Goal: Find specific page/section: Find specific page/section

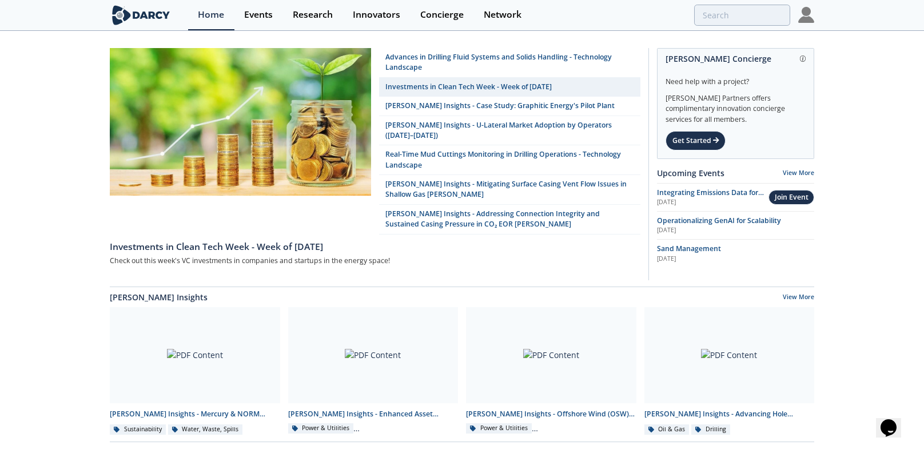
click at [807, 21] on img at bounding box center [806, 15] width 16 height 16
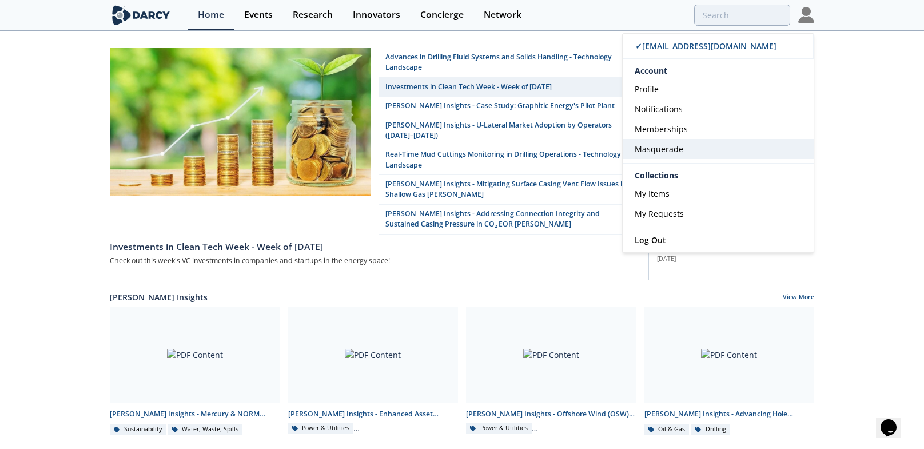
click at [690, 151] on link "Masquerade" at bounding box center [717, 149] width 191 height 20
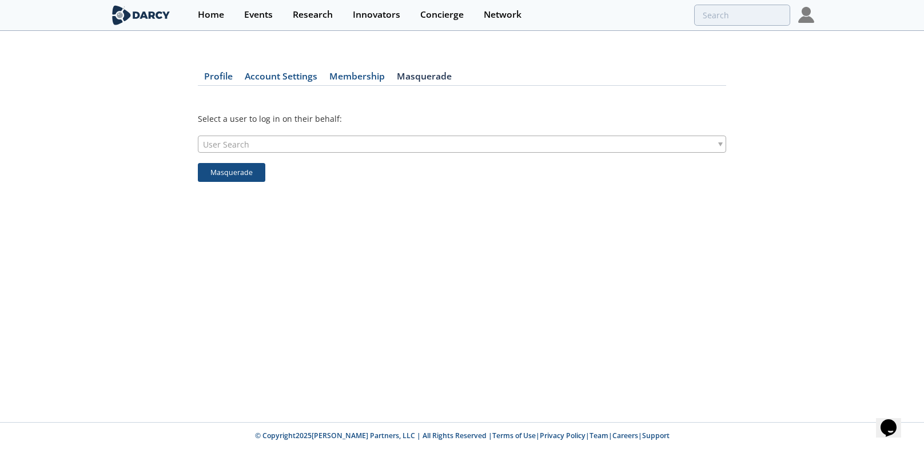
click at [810, 11] on img at bounding box center [806, 15] width 16 height 16
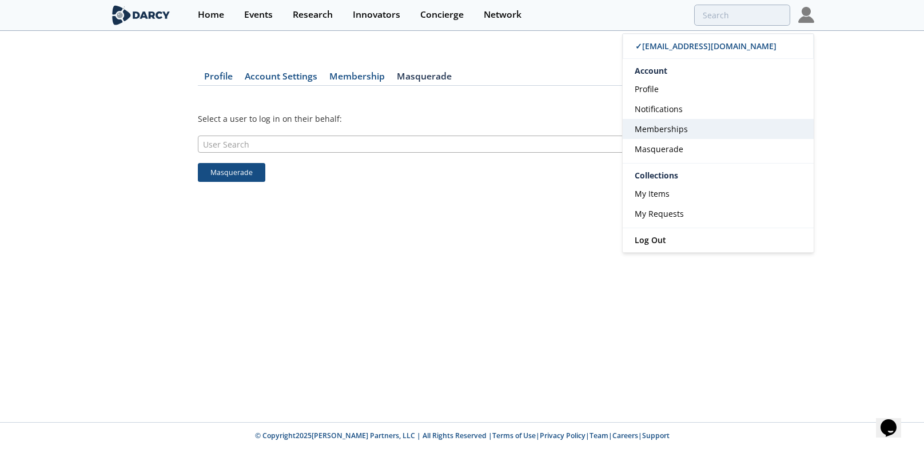
click at [685, 126] on span "Memberships" at bounding box center [661, 128] width 53 height 11
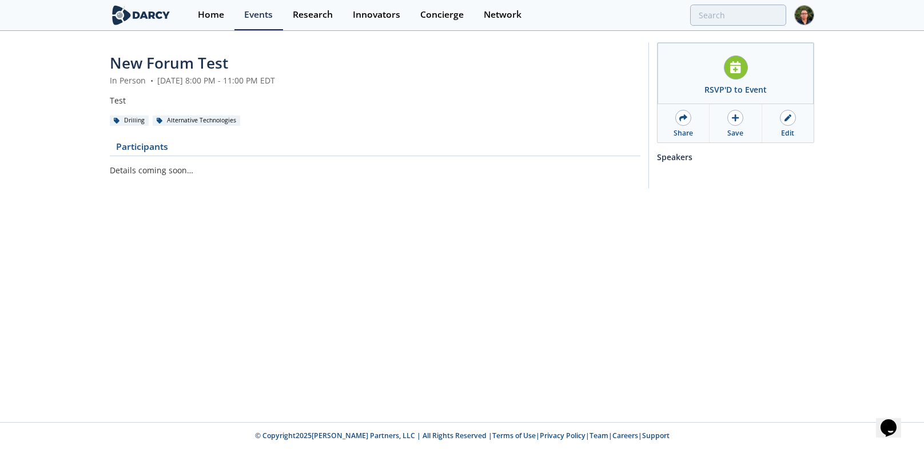
click at [809, 16] on img at bounding box center [804, 15] width 20 height 20
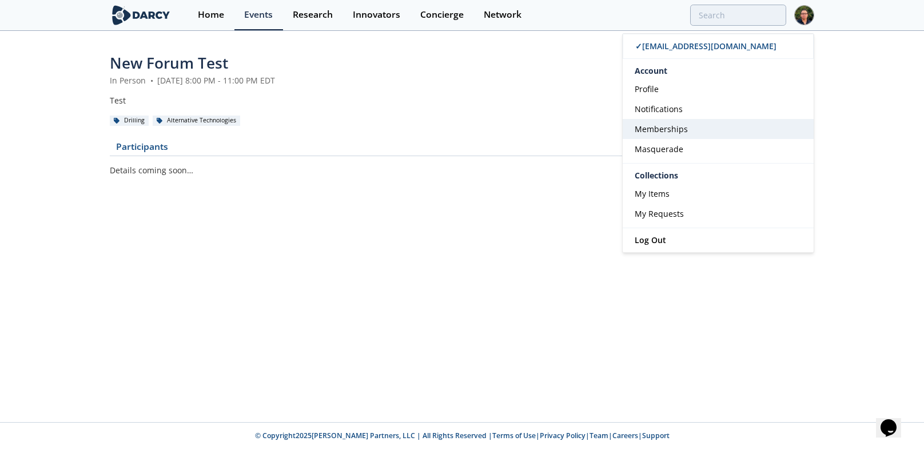
click at [680, 133] on span "Memberships" at bounding box center [661, 128] width 53 height 11
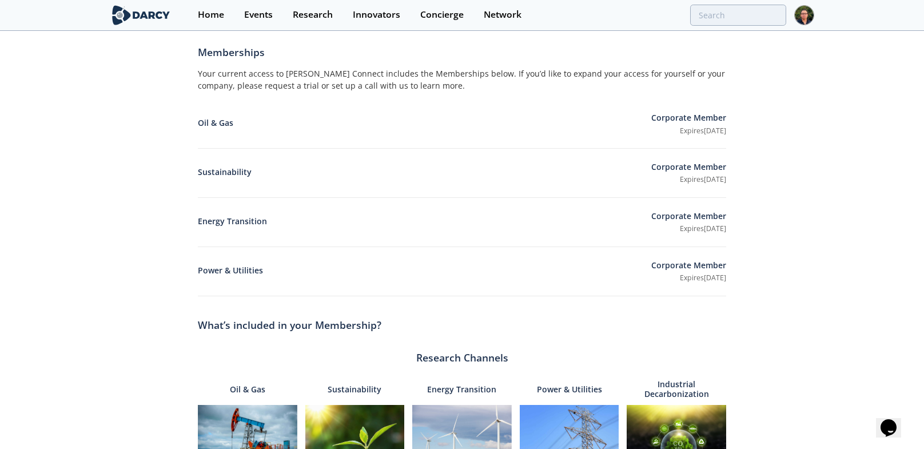
scroll to position [73, 0]
